Goal: Check status: Check status

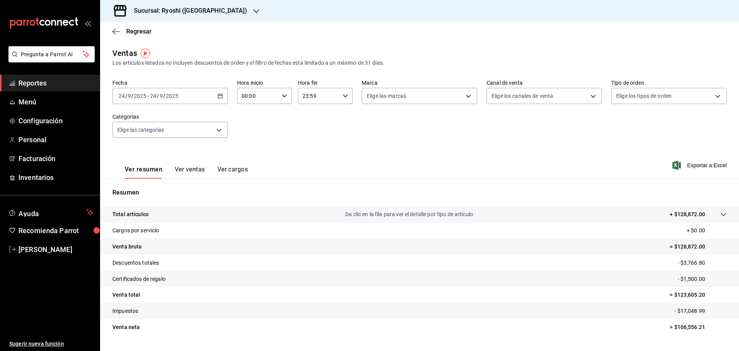
click at [177, 3] on div "Sucursal: Ryoshi ([GEOGRAPHIC_DATA])" at bounding box center [184, 11] width 156 height 22
click at [121, 30] on span "Mochomos ([GEOGRAPHIC_DATA])" at bounding box center [148, 33] width 85 height 8
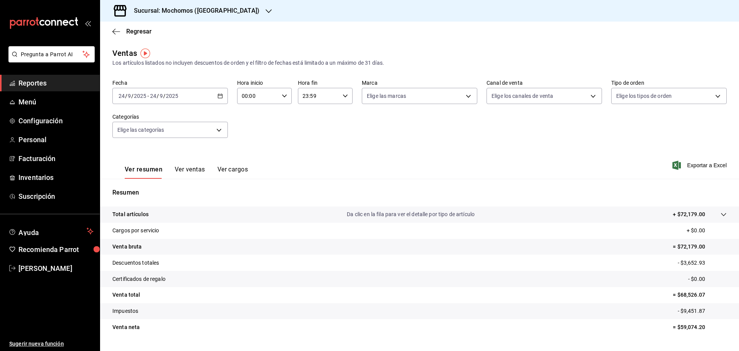
click at [223, 94] on div "[DATE] [DATE] - [DATE] [DATE]" at bounding box center [169, 96] width 115 height 16
click at [145, 189] on span "Rango de fechas" at bounding box center [149, 188] width 60 height 8
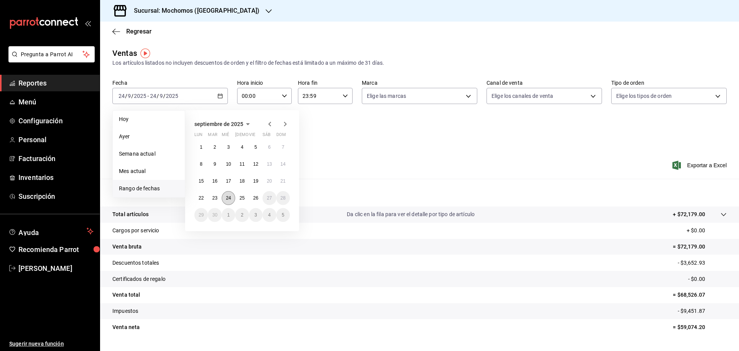
click at [230, 196] on abbr "24" at bounding box center [228, 197] width 5 height 5
click at [228, 198] on abbr "24" at bounding box center [228, 197] width 5 height 5
click at [228, 198] on div "Resumen Total artículos Da clic en la fila para ver el detalle por tipo de artí…" at bounding box center [419, 266] width 639 height 156
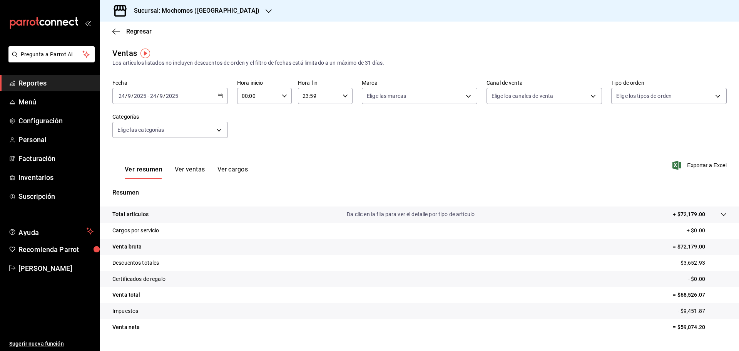
click at [214, 98] on div "[DATE] [DATE] - [DATE] [DATE]" at bounding box center [169, 96] width 115 height 16
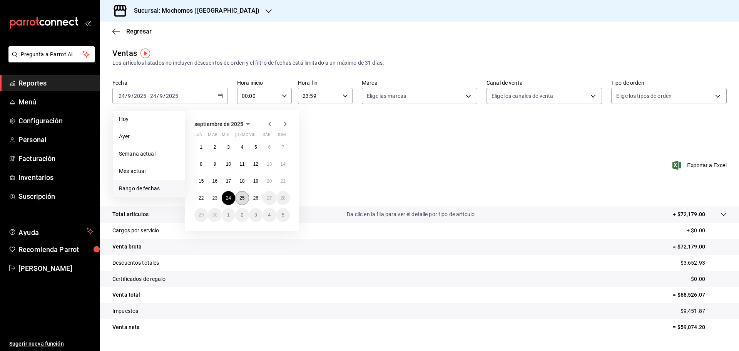
click at [241, 196] on abbr "25" at bounding box center [241, 197] width 5 height 5
click at [241, 197] on abbr "25" at bounding box center [241, 197] width 5 height 5
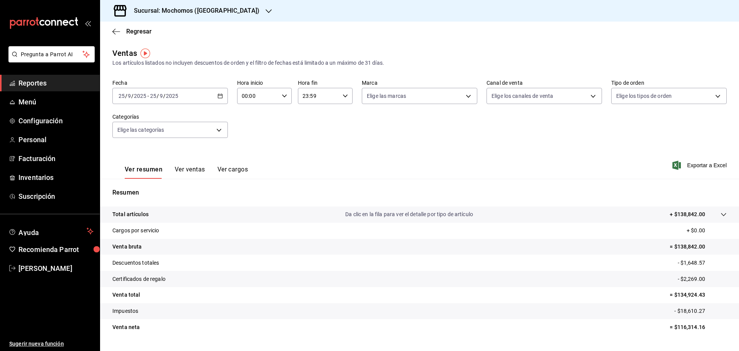
click at [170, 7] on h3 "Sucursal: Mochomos ([GEOGRAPHIC_DATA])" at bounding box center [194, 10] width 132 height 9
click at [130, 51] on span "Ryoshi ([GEOGRAPHIC_DATA])" at bounding box center [143, 51] width 74 height 8
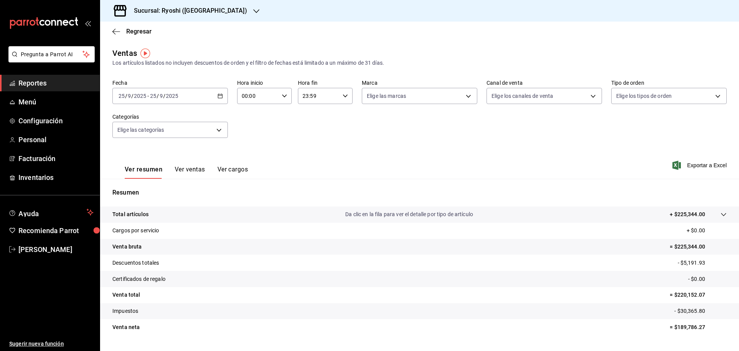
click at [196, 96] on div "[DATE] [DATE] - [DATE] [DATE]" at bounding box center [169, 96] width 115 height 16
click at [152, 187] on span "Rango de fechas" at bounding box center [149, 188] width 60 height 8
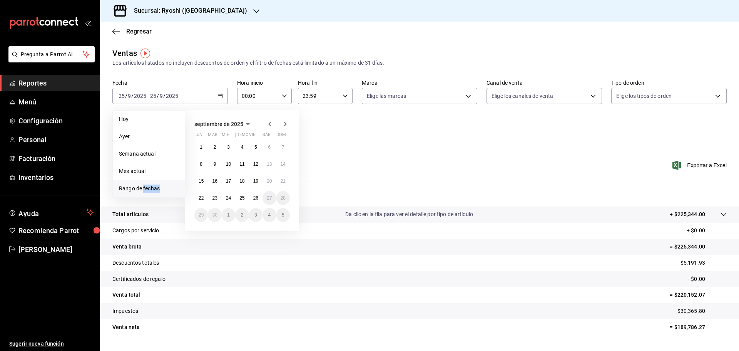
click at [152, 187] on span "Rango de fechas" at bounding box center [149, 188] width 60 height 8
click at [226, 199] on abbr "24" at bounding box center [228, 197] width 5 height 5
